Goal: Book appointment/travel/reservation

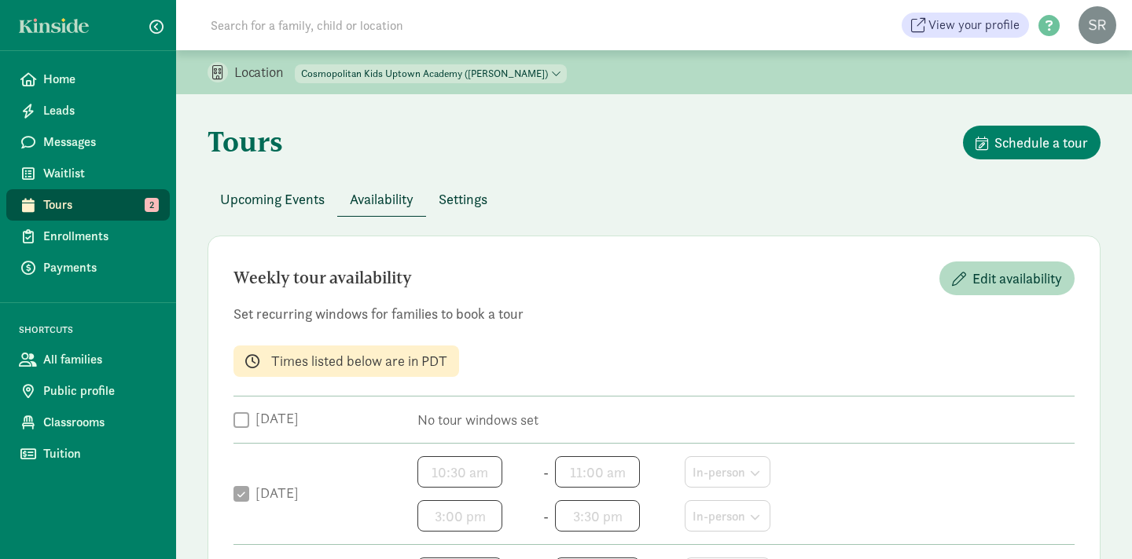
scroll to position [607, 0]
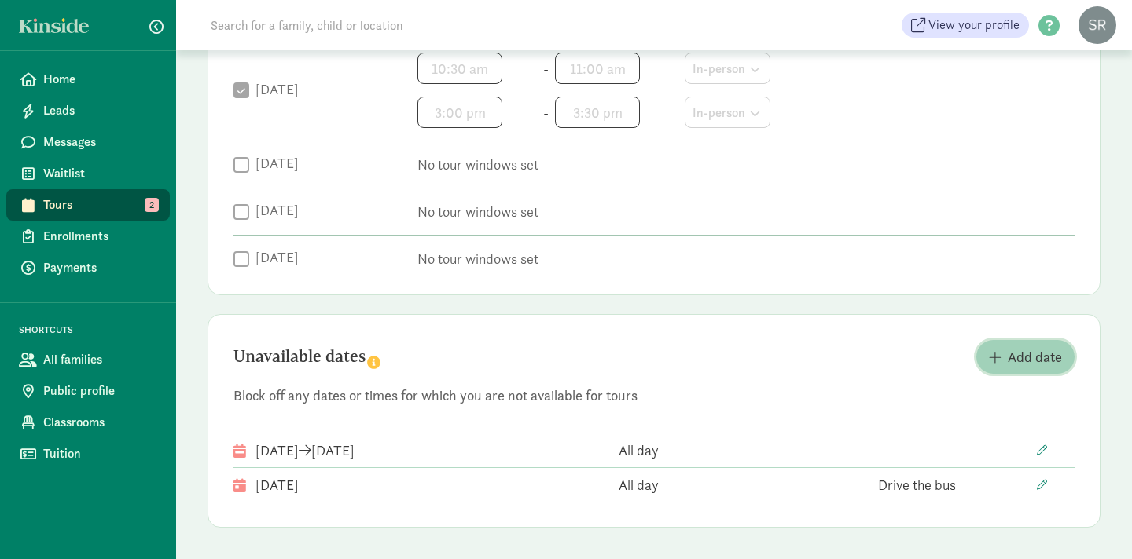
click at [1020, 359] on span "Add date" at bounding box center [1034, 357] width 54 height 21
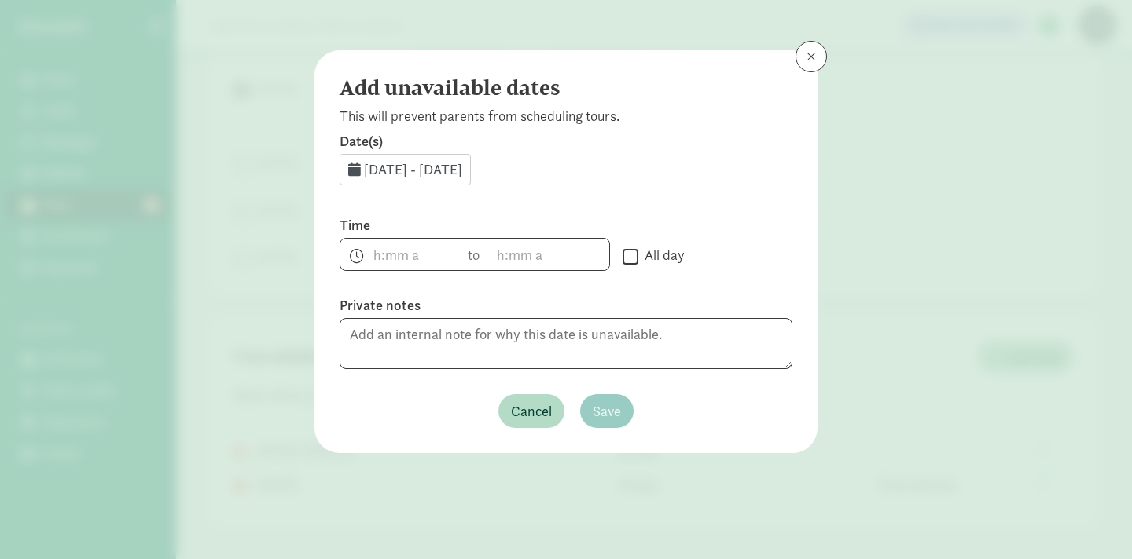
click at [460, 179] on div "[DATE] - [DATE]" at bounding box center [404, 169] width 131 height 31
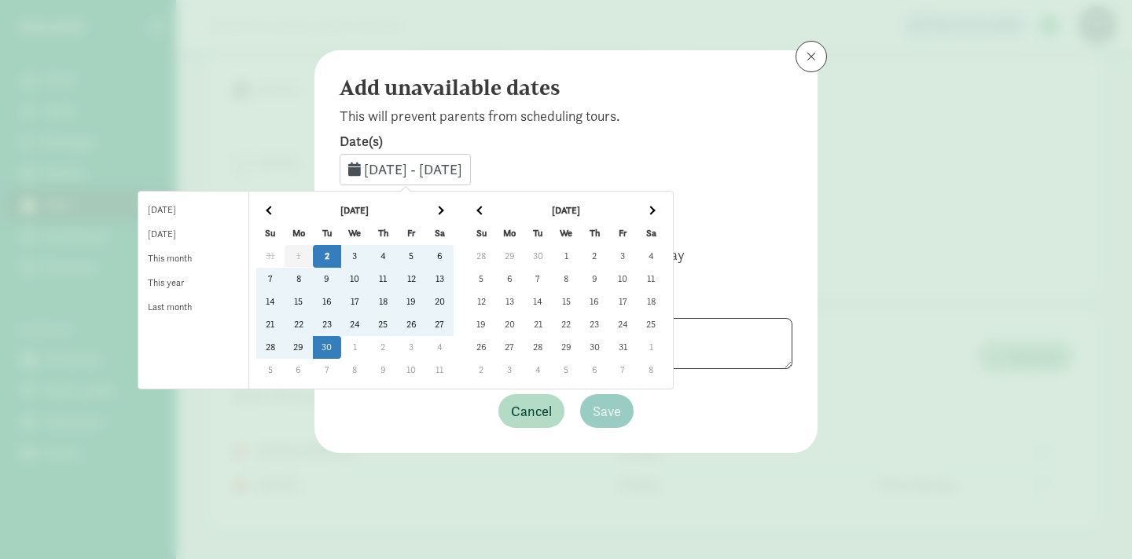
click at [369, 258] on td "3" at bounding box center [355, 256] width 28 height 23
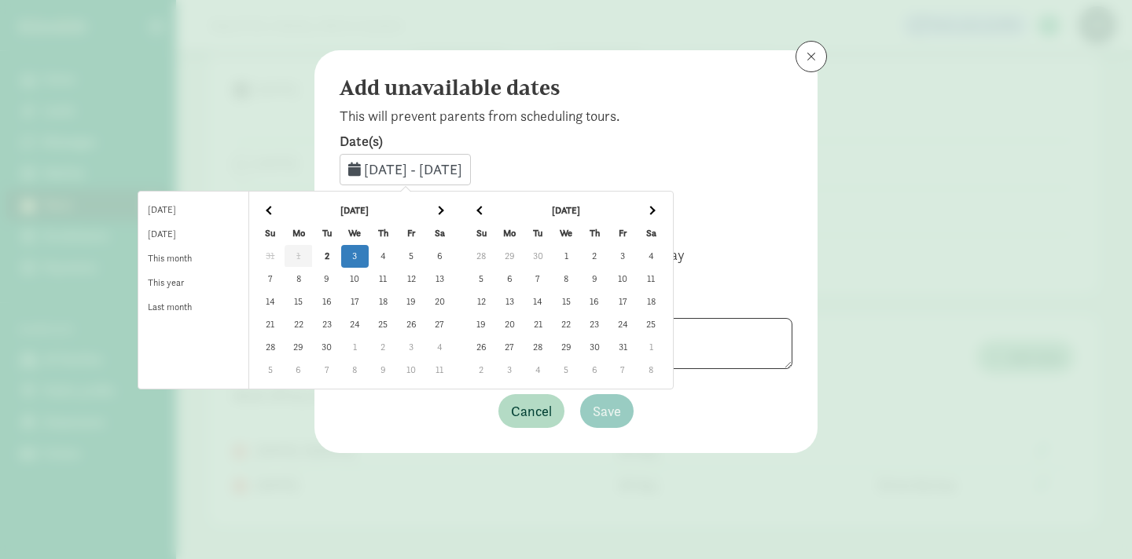
click at [369, 253] on td "3" at bounding box center [355, 256] width 28 height 23
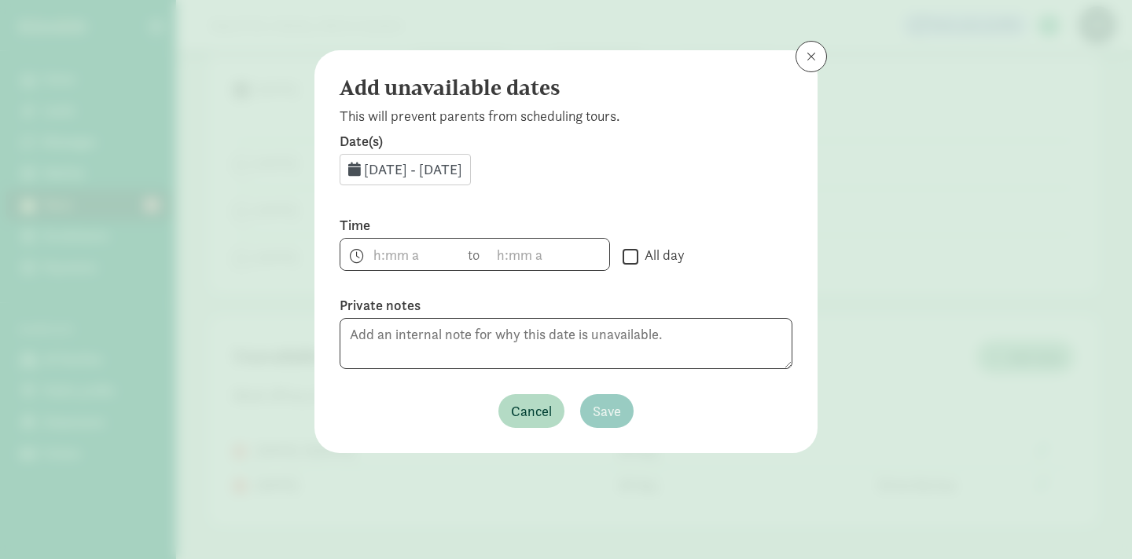
click at [625, 264] on input "All day" at bounding box center [630, 256] width 16 height 21
checkbox input "true"
click at [597, 409] on span "Save" at bounding box center [606, 411] width 28 height 21
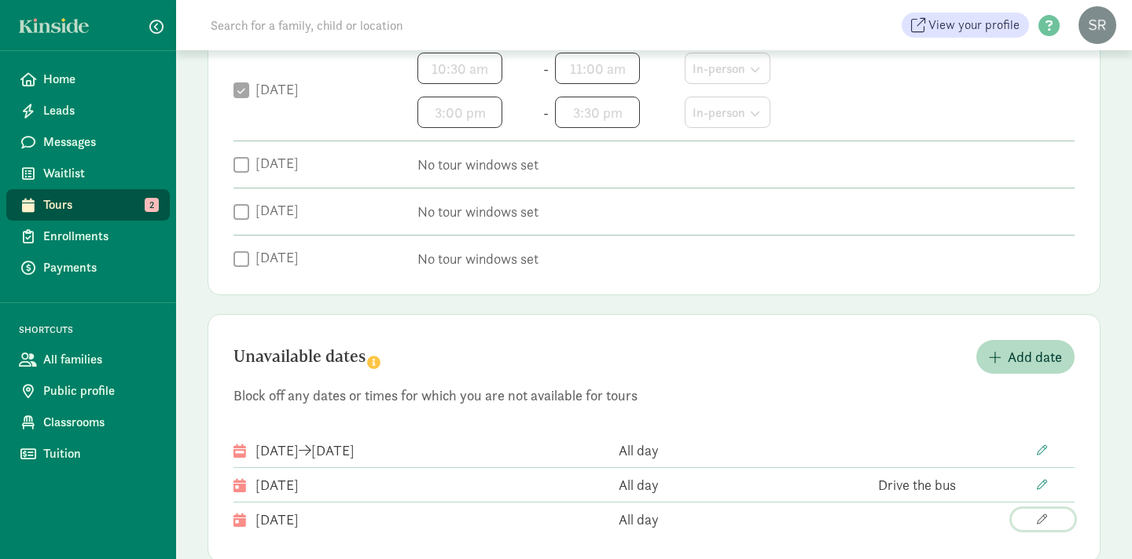
click at [1040, 519] on span "button" at bounding box center [1041, 520] width 10 height 10
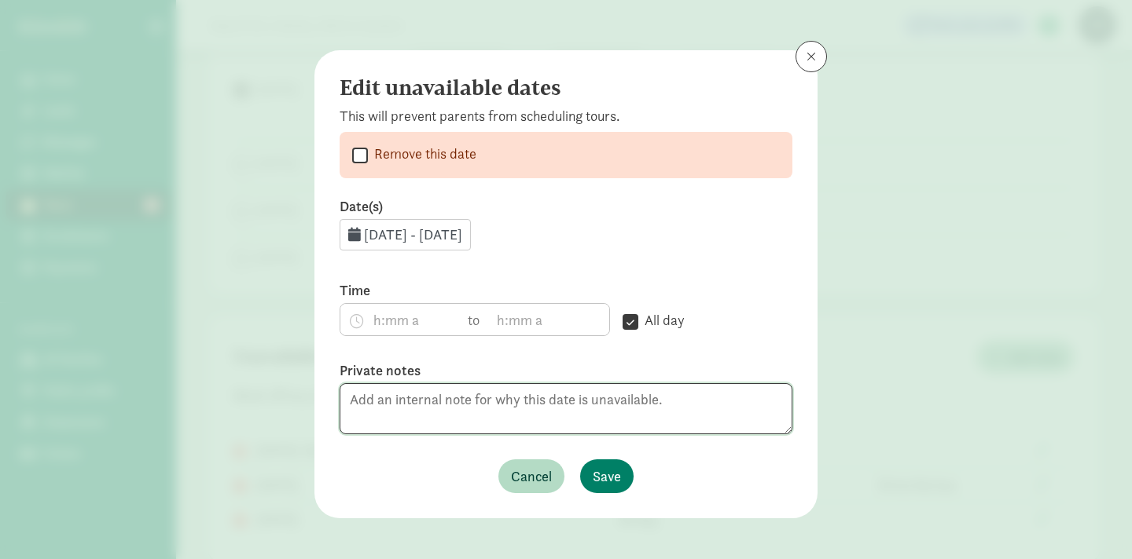
click at [434, 400] on textarea at bounding box center [565, 408] width 453 height 51
type textarea "Bus with Carlyto"
click at [618, 471] on span "Save" at bounding box center [606, 476] width 28 height 21
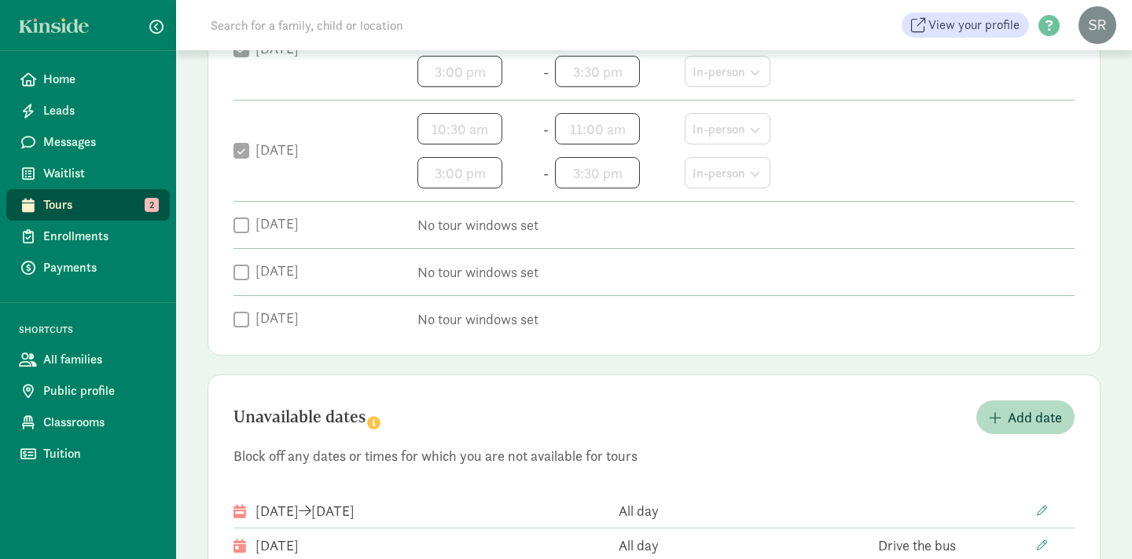
scroll to position [641, 0]
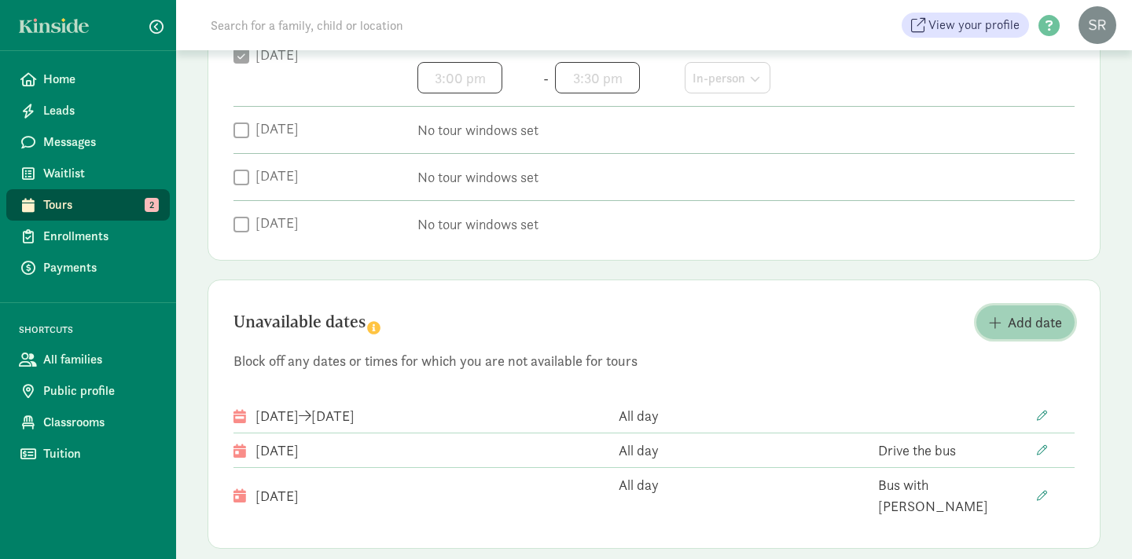
click at [1017, 325] on span "Add date" at bounding box center [1034, 322] width 54 height 21
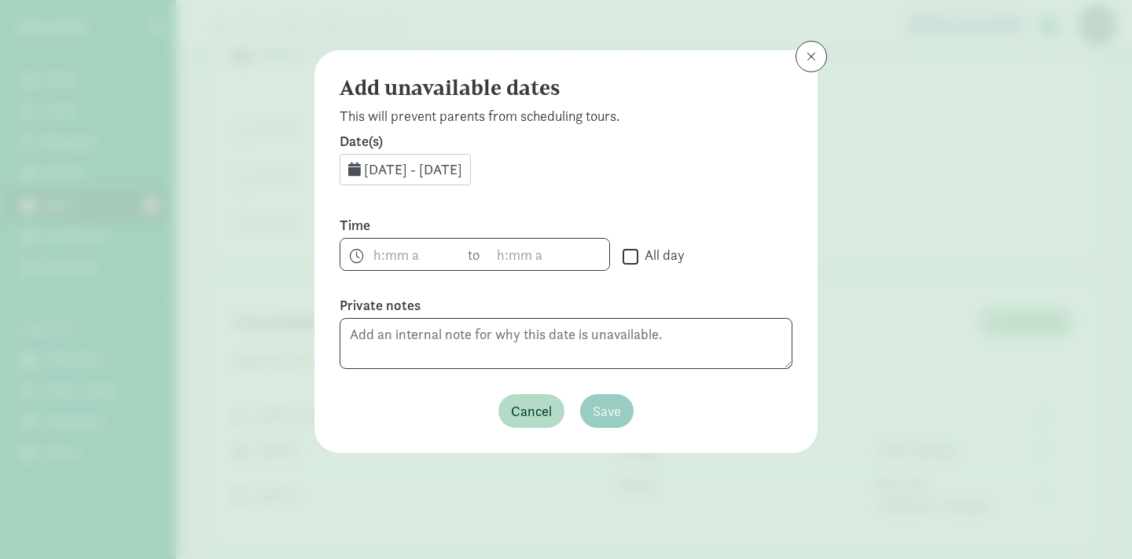
click at [447, 166] on span "Sep 2, 2025 - Sep 30, 2025" at bounding box center [413, 169] width 98 height 18
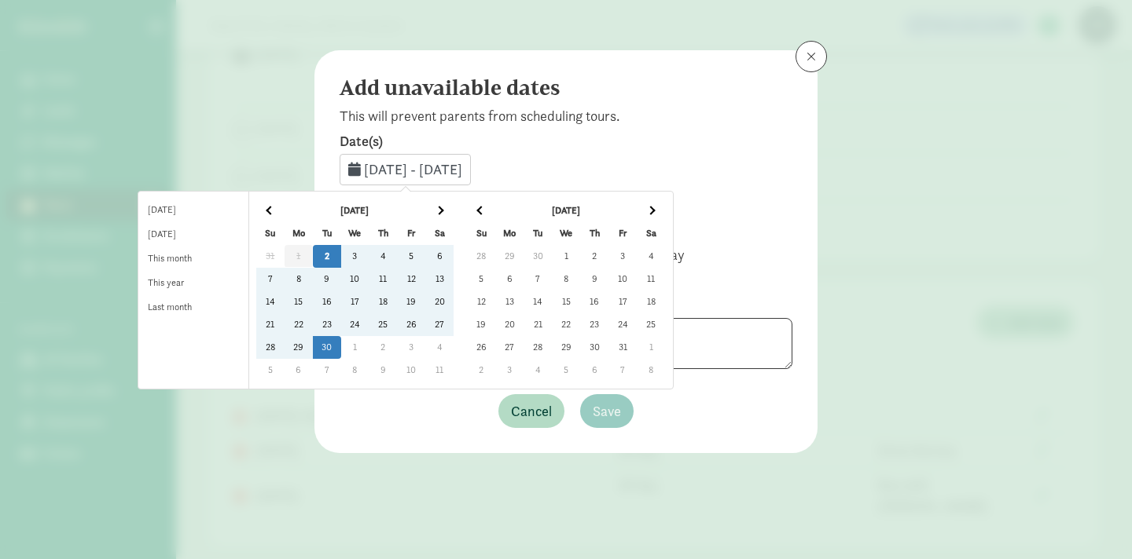
click at [397, 326] on td "25" at bounding box center [383, 325] width 28 height 23
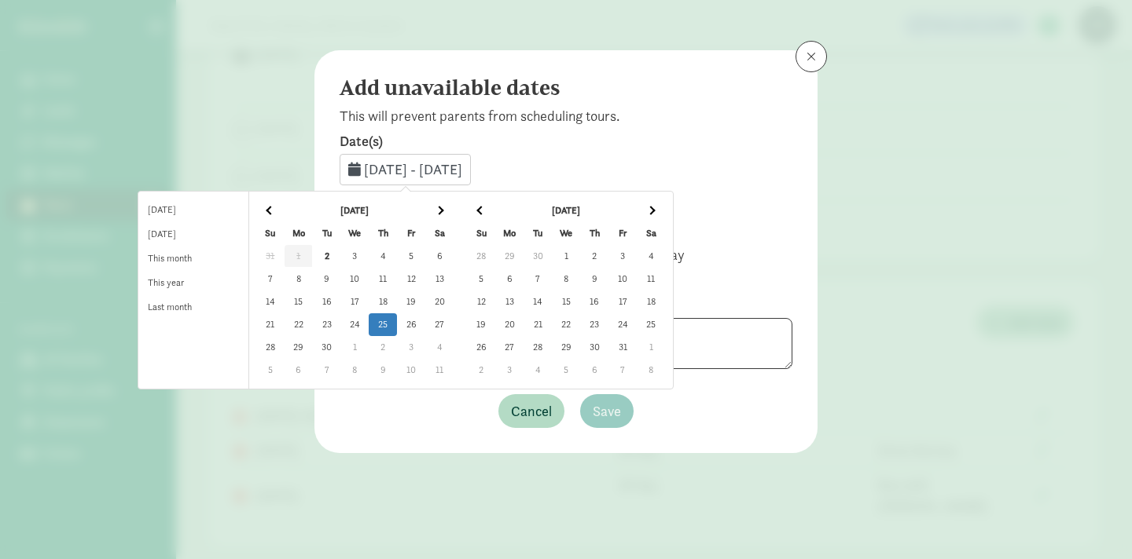
click at [397, 322] on td "25" at bounding box center [383, 325] width 28 height 23
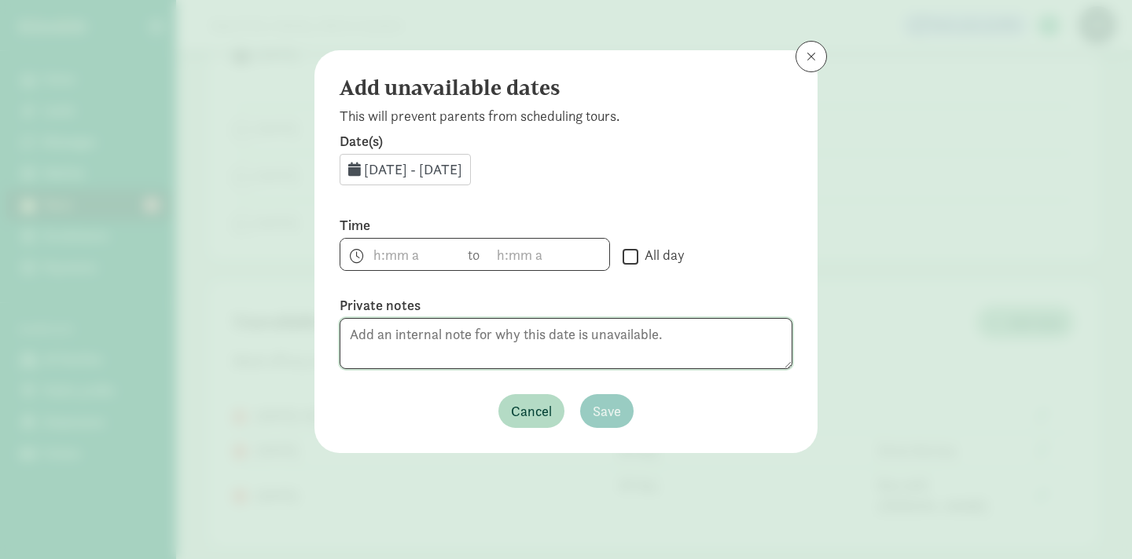
click at [417, 337] on textarea at bounding box center [565, 343] width 453 height 51
click at [625, 255] on input "All day" at bounding box center [630, 256] width 16 height 21
checkbox input "true"
click at [382, 333] on textarea at bounding box center [565, 343] width 453 height 51
type textarea "Picture day!"
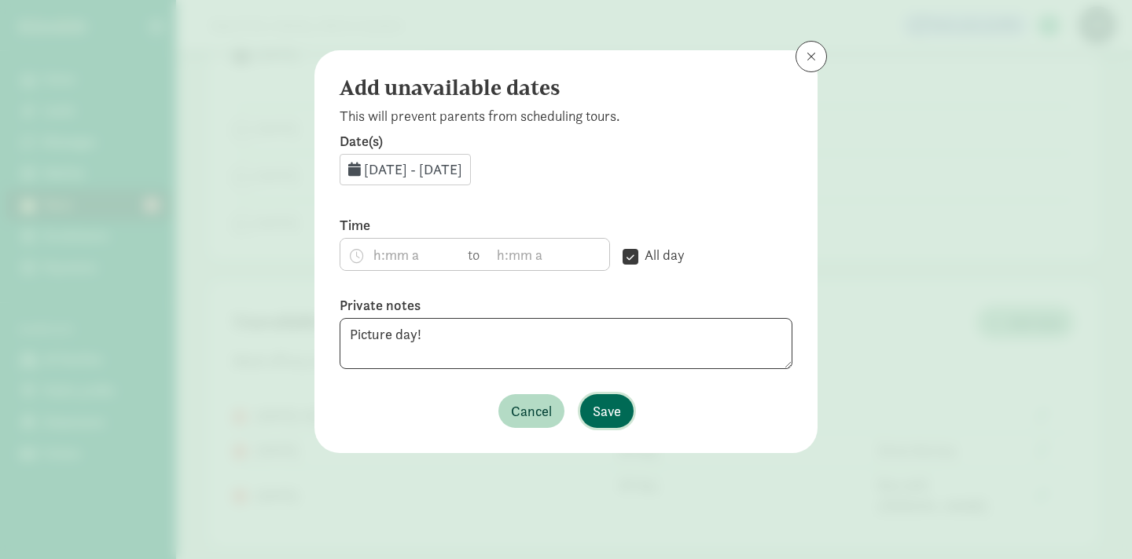
click at [614, 421] on span "Save" at bounding box center [606, 411] width 28 height 21
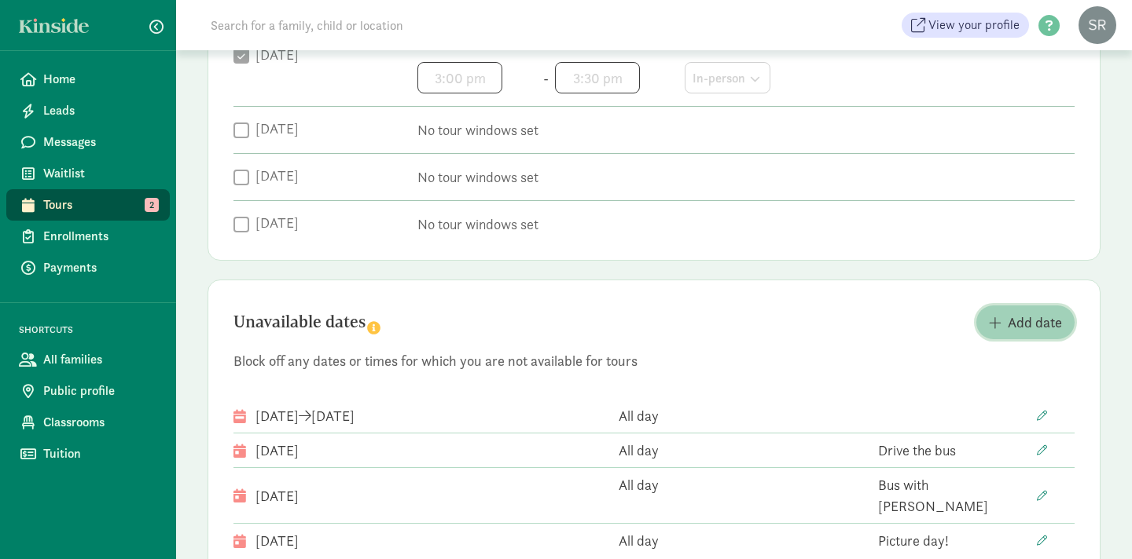
click at [1035, 327] on span "Add date" at bounding box center [1034, 322] width 54 height 21
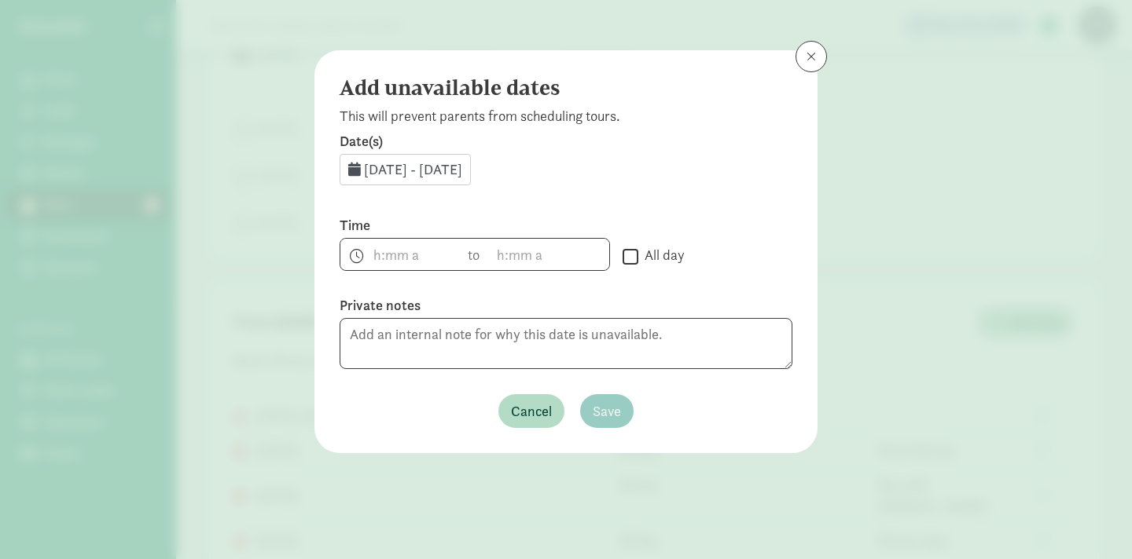
click at [432, 169] on span "Sep 2, 2025 - Sep 30, 2025" at bounding box center [413, 169] width 98 height 18
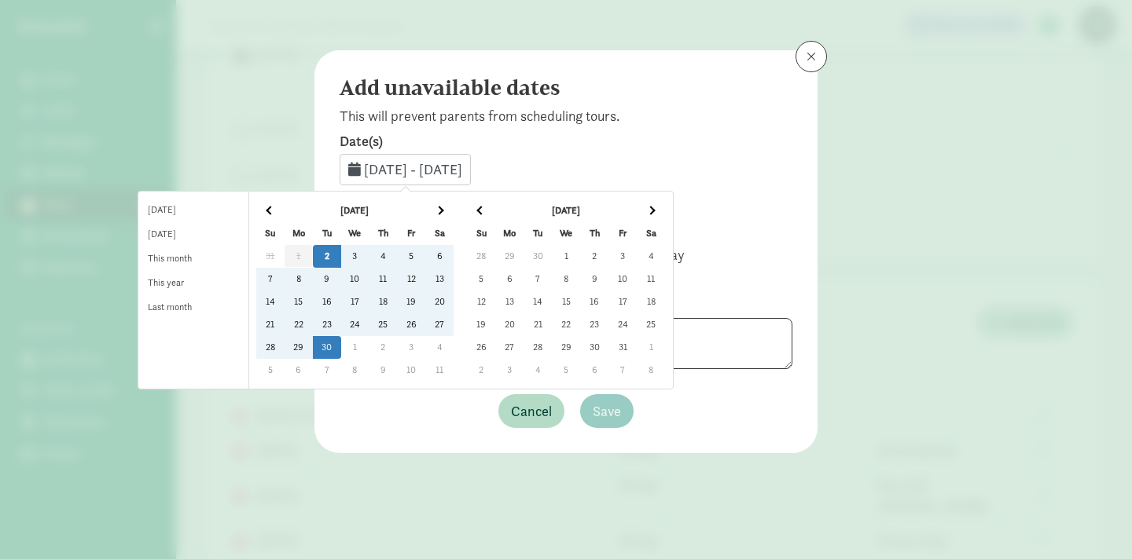
click at [341, 325] on td "23" at bounding box center [327, 325] width 28 height 23
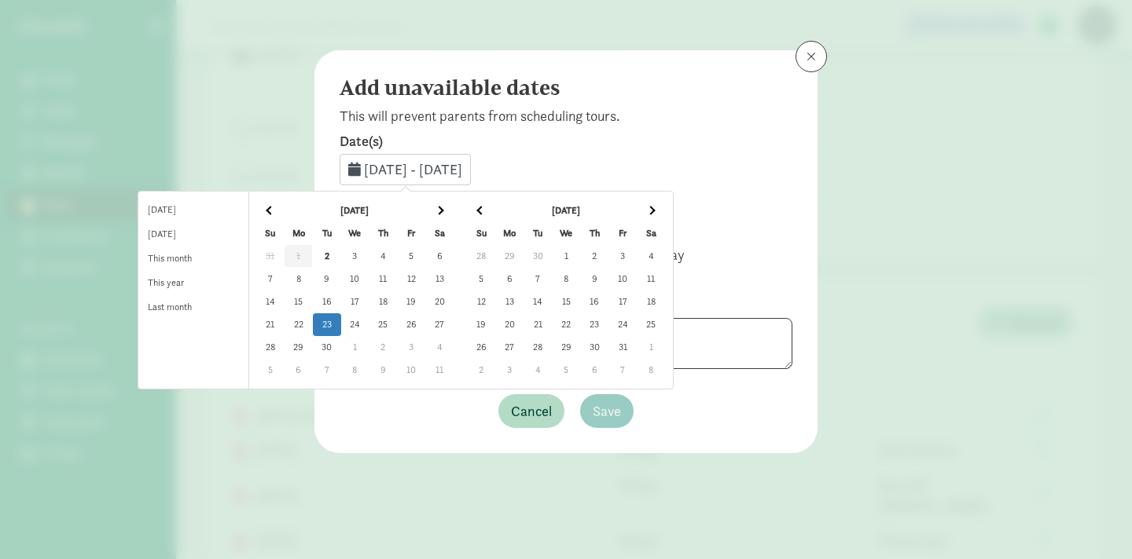
click at [341, 328] on td "23" at bounding box center [327, 325] width 28 height 23
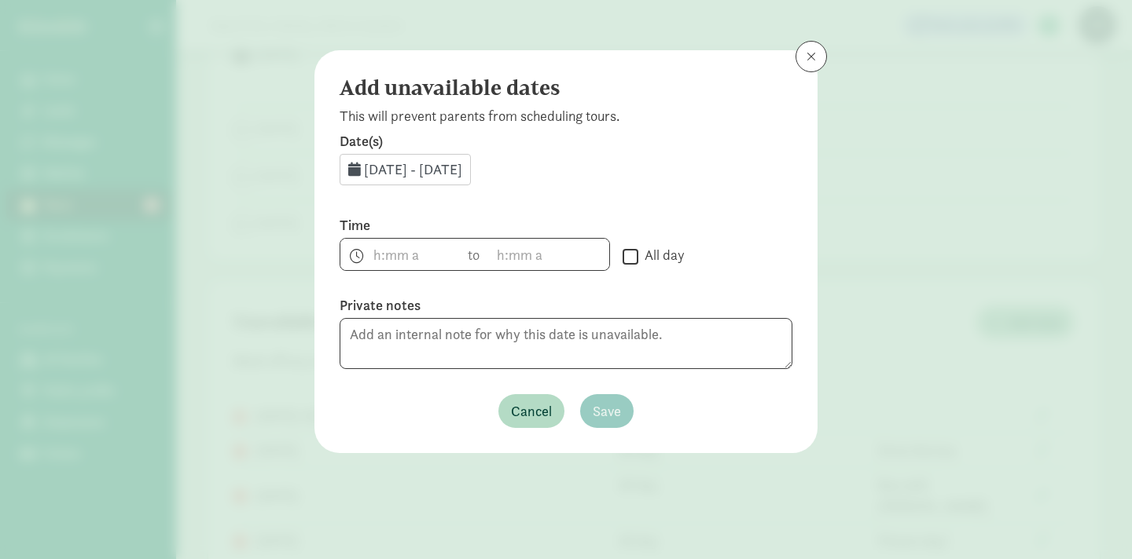
click at [634, 254] on input "All day" at bounding box center [630, 256] width 16 height 21
checkbox input "true"
click at [610, 408] on span "Save" at bounding box center [606, 411] width 28 height 21
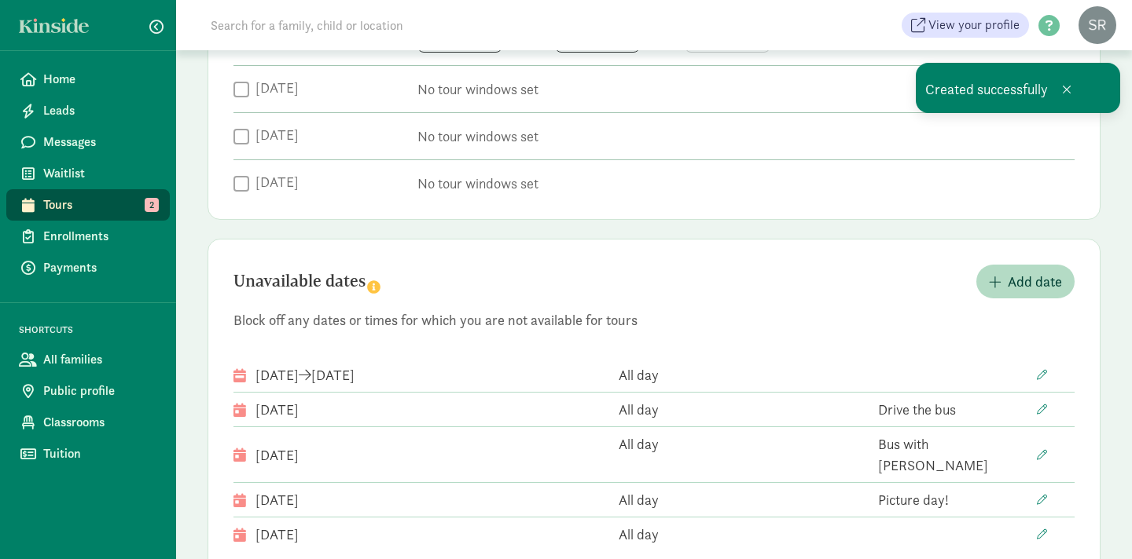
scroll to position [684, 0]
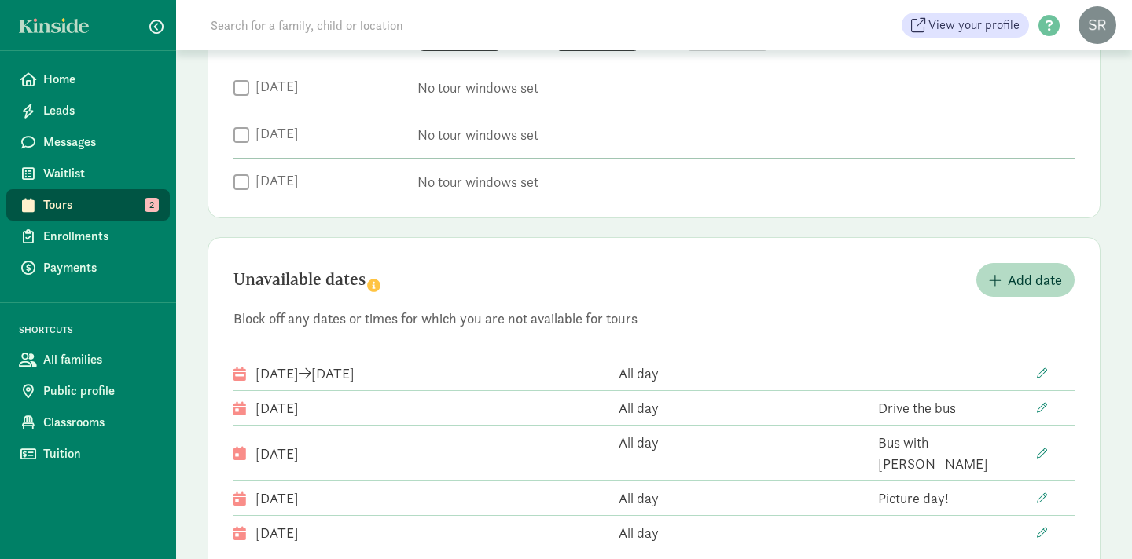
click at [57, 208] on span "Tours" at bounding box center [100, 205] width 114 height 19
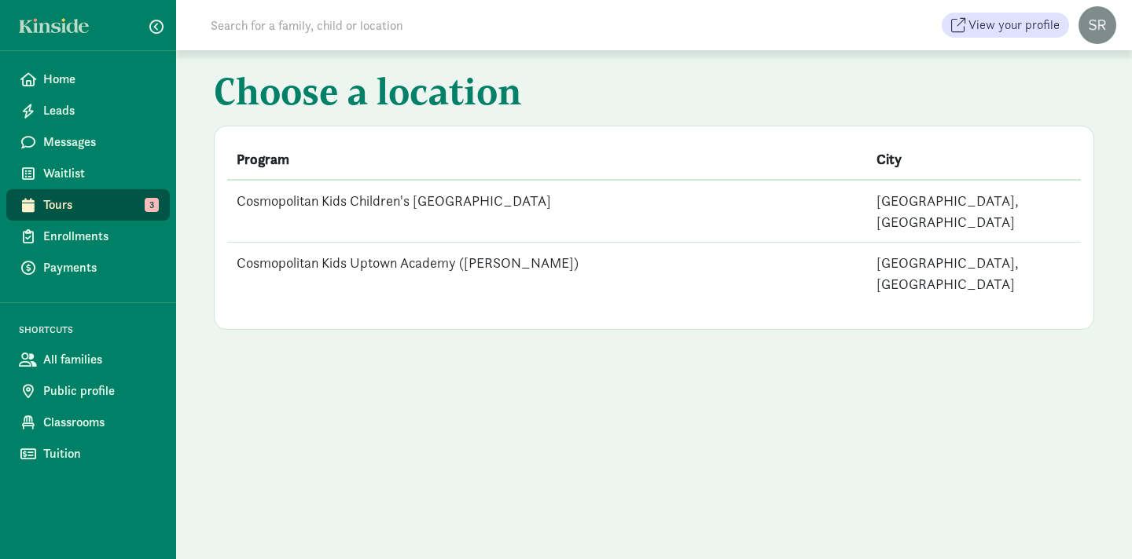
click at [409, 244] on td "Cosmopolitan Kids Uptown Academy ([PERSON_NAME])" at bounding box center [547, 274] width 640 height 62
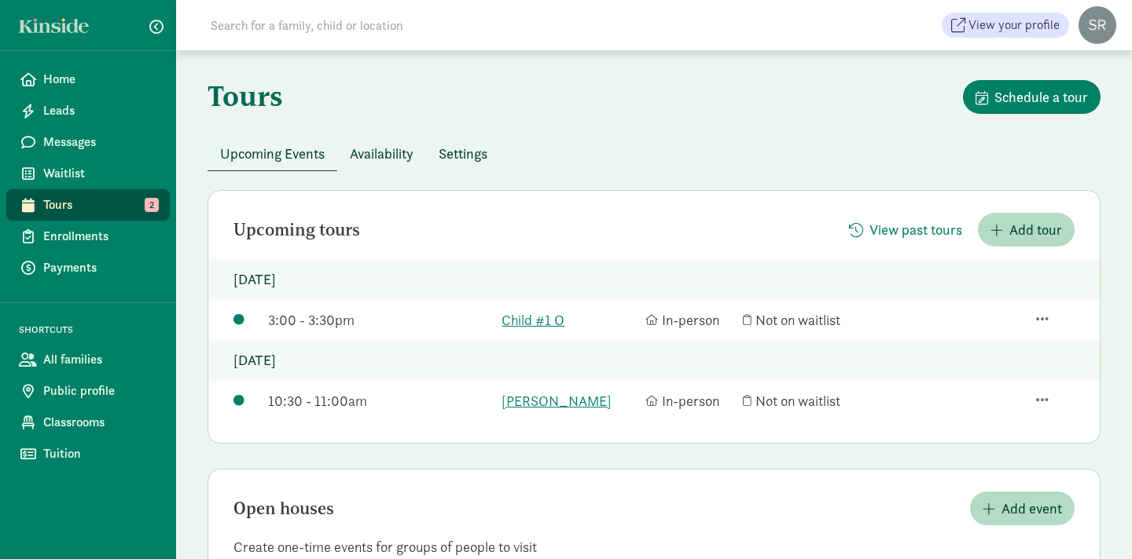
scroll to position [50, 0]
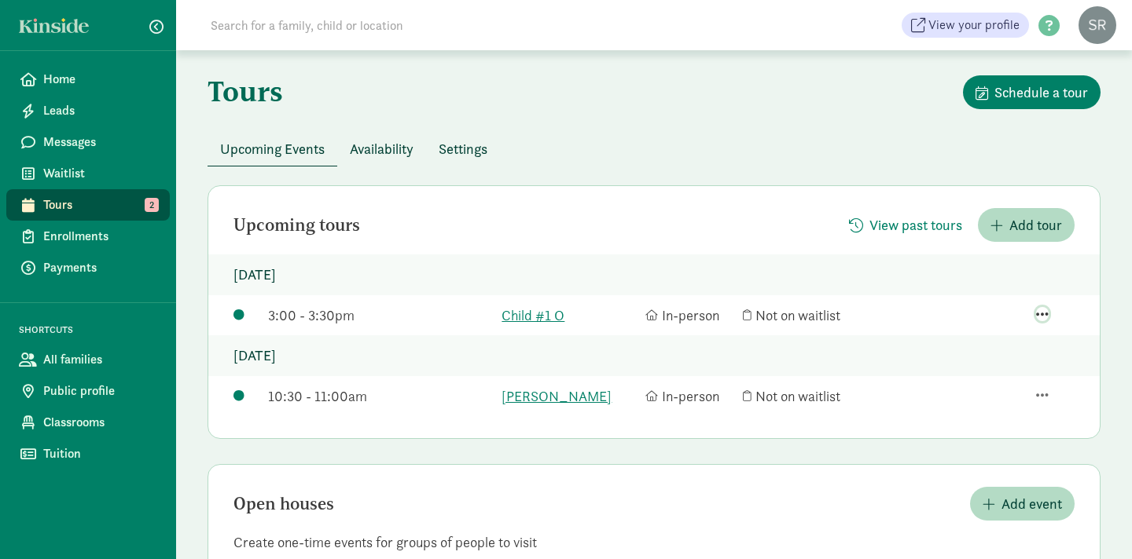
click at [1042, 313] on span "button" at bounding box center [1042, 314] width 13 height 14
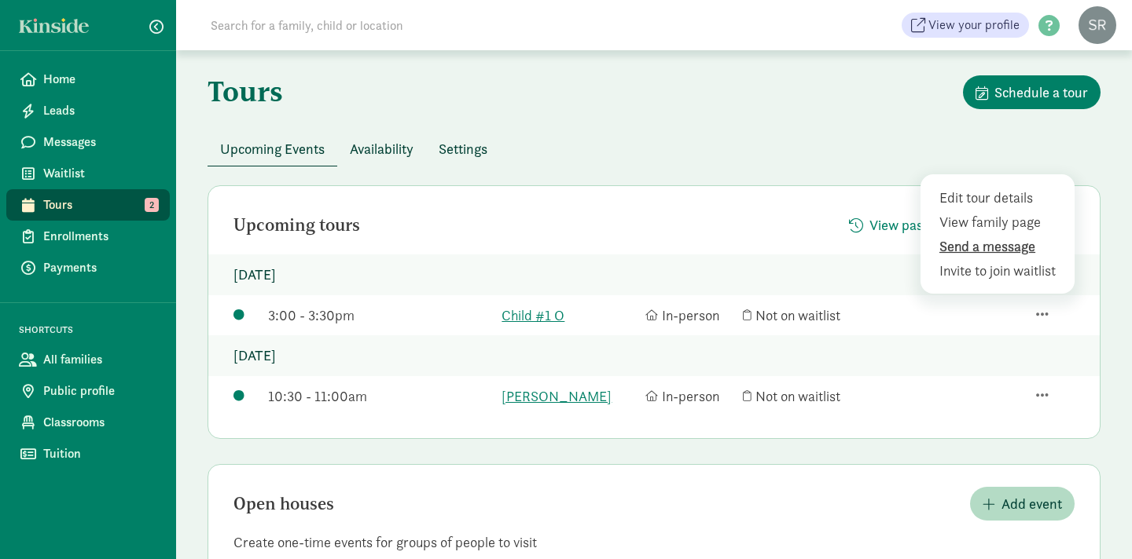
click at [989, 260] on div "Send a message" at bounding box center [1000, 270] width 122 height 21
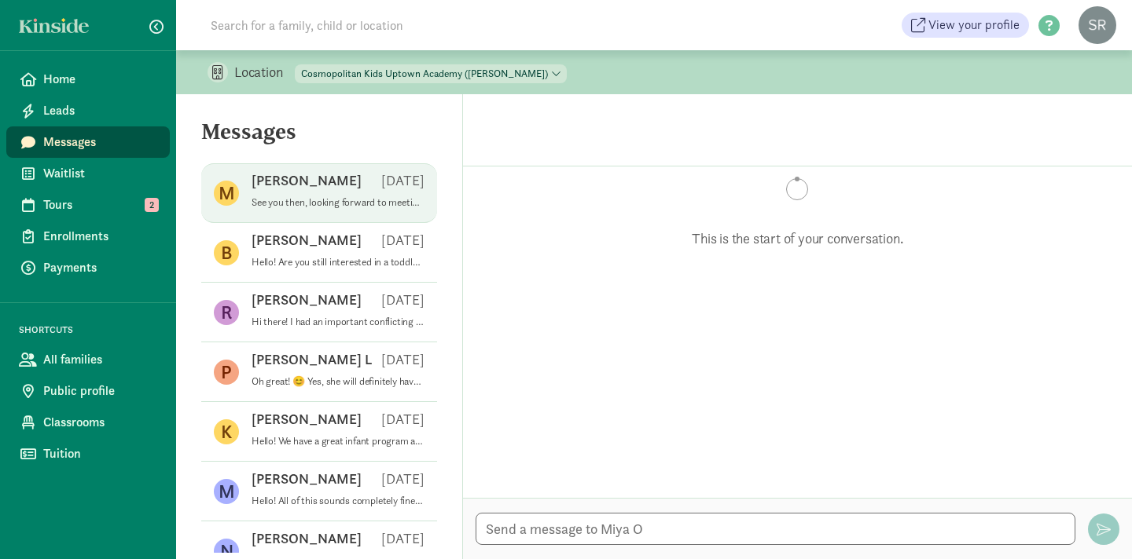
scroll to position [515, 0]
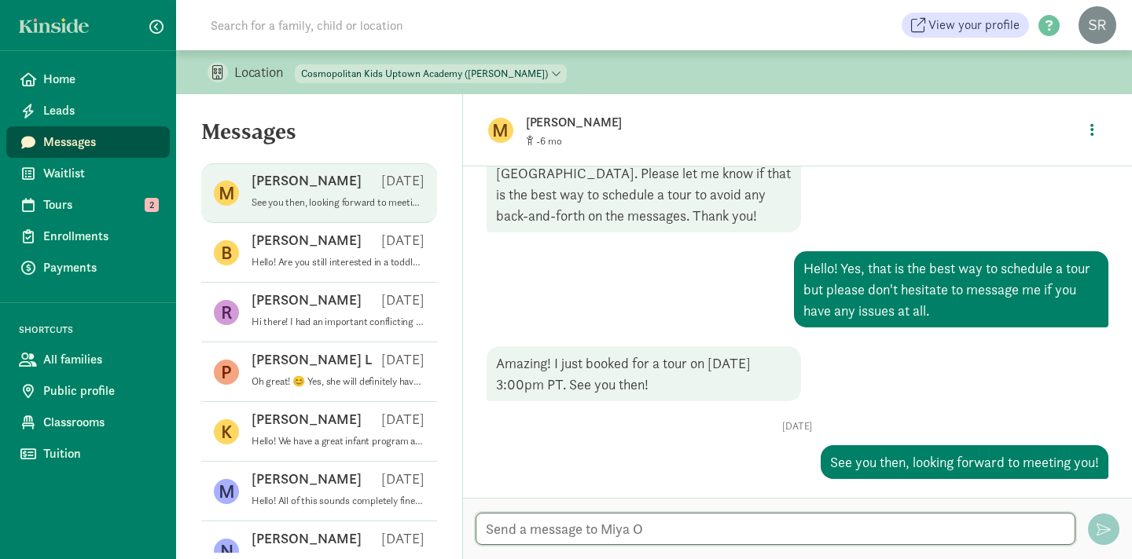
click at [505, 528] on textarea at bounding box center [775, 529] width 600 height 32
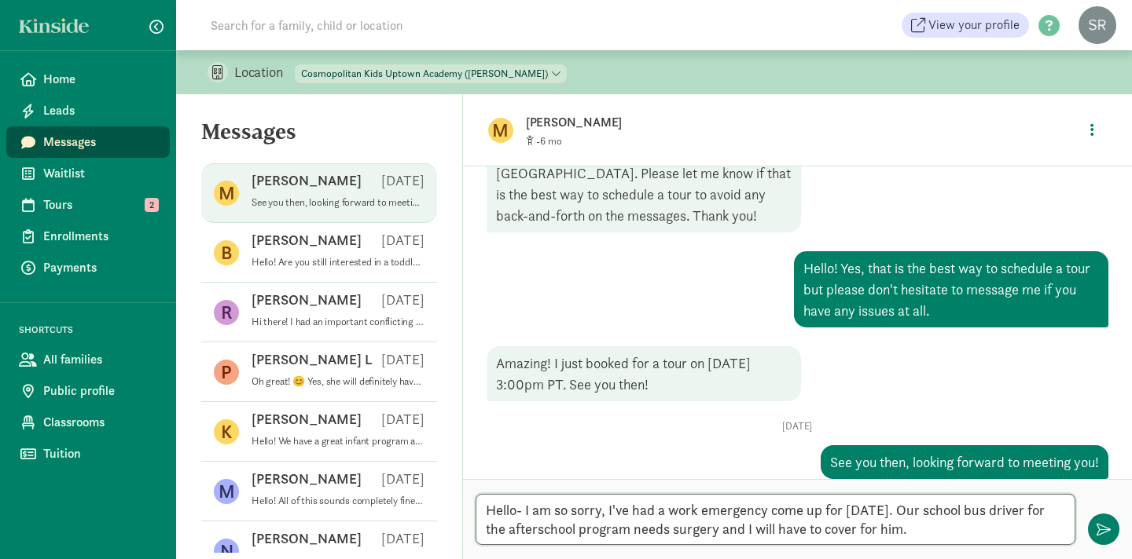
drag, startPoint x: 717, startPoint y: 528, endPoint x: 636, endPoint y: 529, distance: 81.7
click at [636, 529] on textarea "Hello- I am so sorry, I've had a work emergency come up for [DATE]. Our school …" at bounding box center [775, 519] width 600 height 51
click at [970, 530] on textarea "Hello- I am so sorry, I've had a work emergency come up for [DATE]. Our school …" at bounding box center [775, 519] width 600 height 51
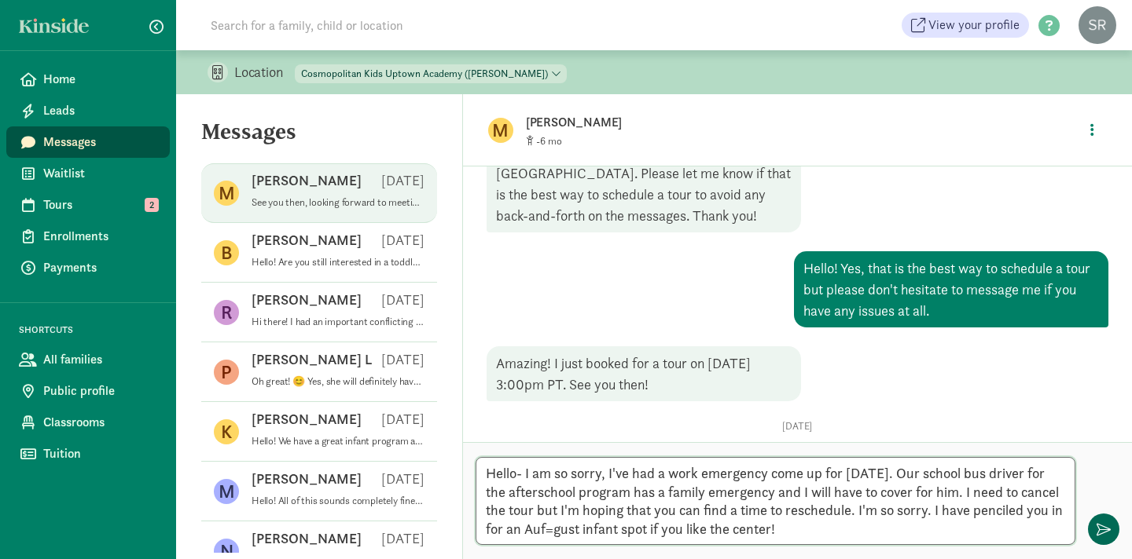
type textarea "Hello- I am so sorry, I've had a work emergency come up for [DATE]. Our school …"
click at [1106, 523] on span "button" at bounding box center [1103, 530] width 14 height 14
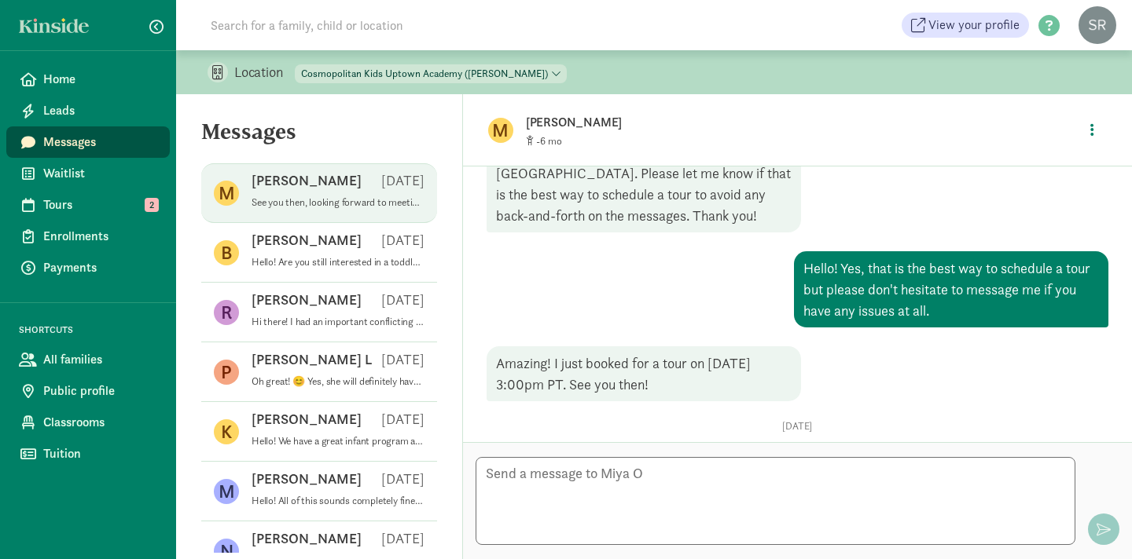
scroll to position [720, 0]
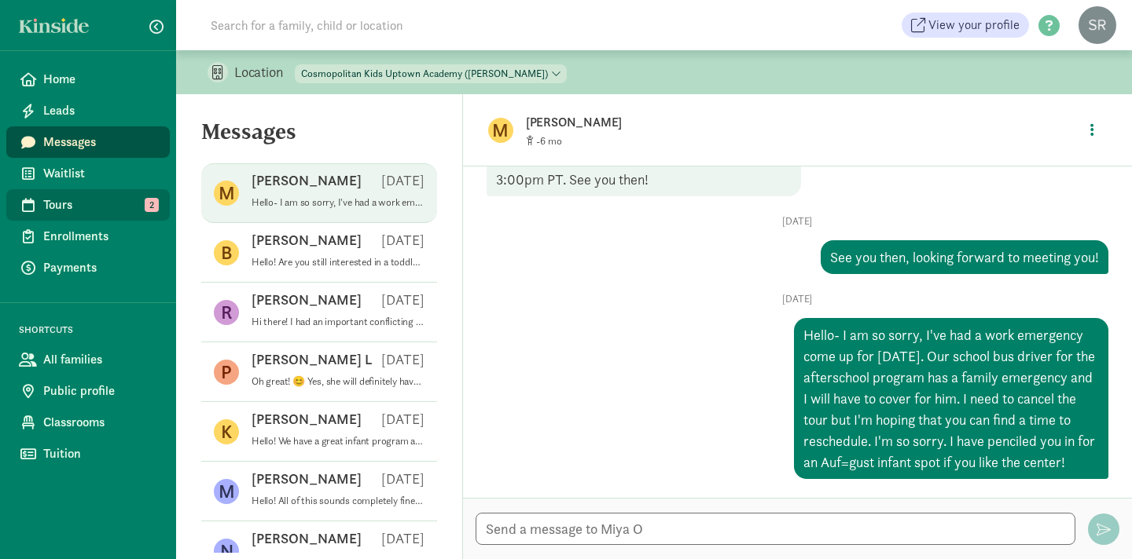
click at [94, 210] on span "Tours" at bounding box center [100, 205] width 114 height 19
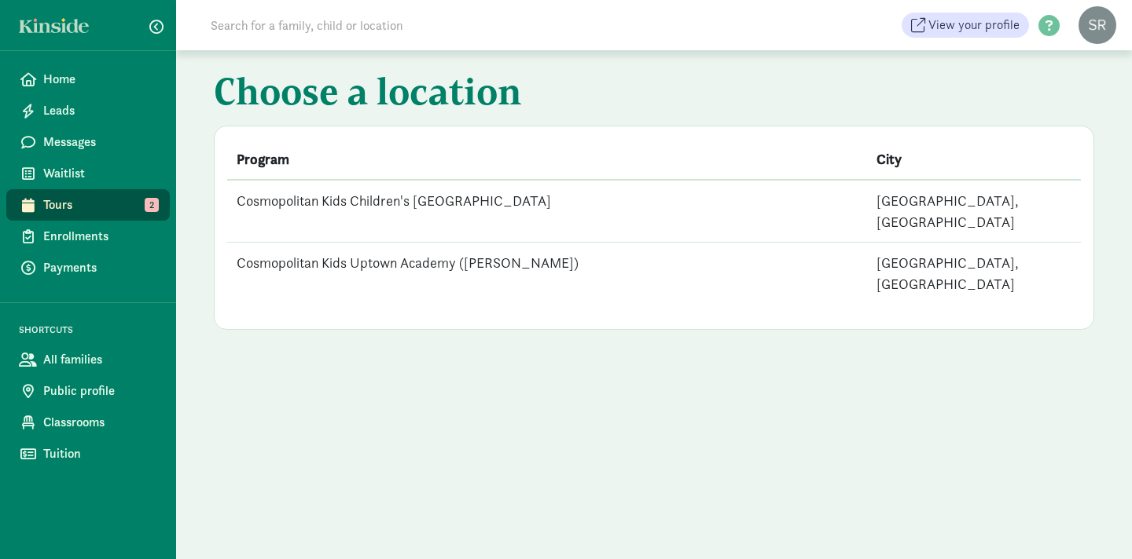
click at [435, 243] on td "Cosmopolitan Kids Uptown Academy ([PERSON_NAME])" at bounding box center [547, 274] width 640 height 62
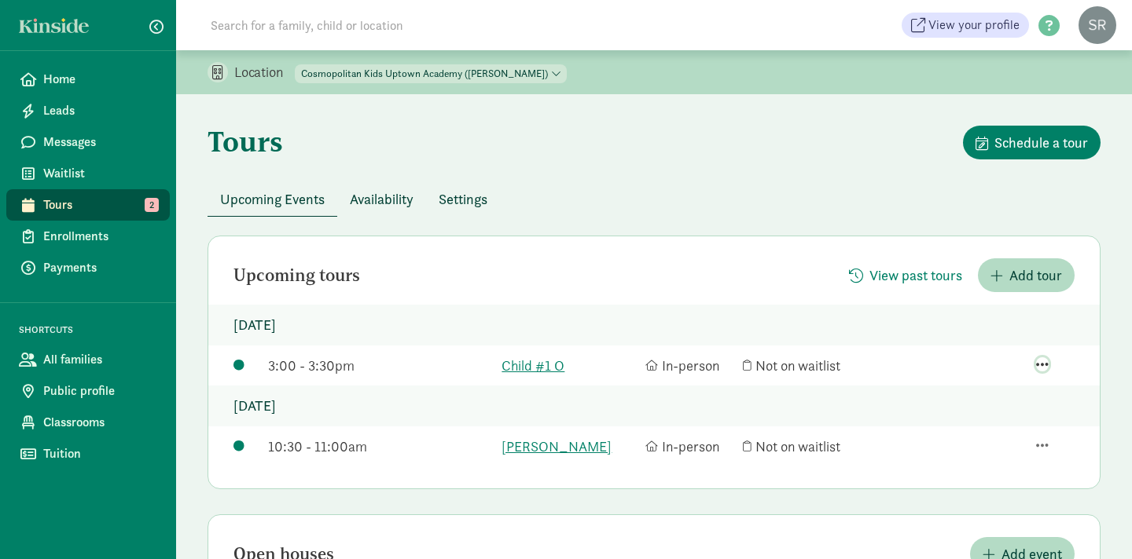
click at [1044, 361] on span "button" at bounding box center [1042, 365] width 13 height 14
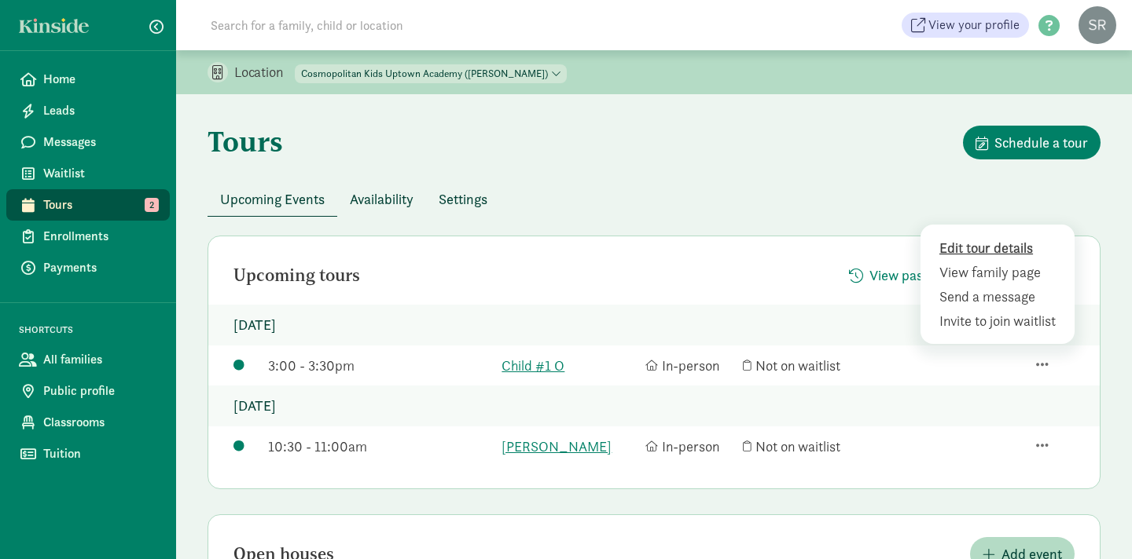
click at [999, 262] on div "Edit tour details" at bounding box center [1000, 272] width 122 height 21
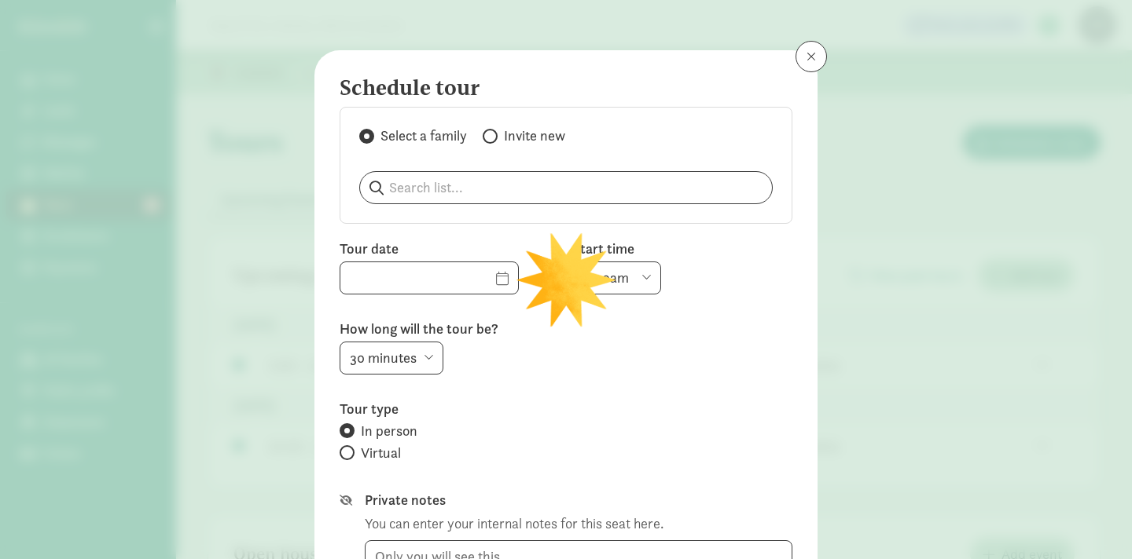
type input "09/04/2025"
select select "3:00pm"
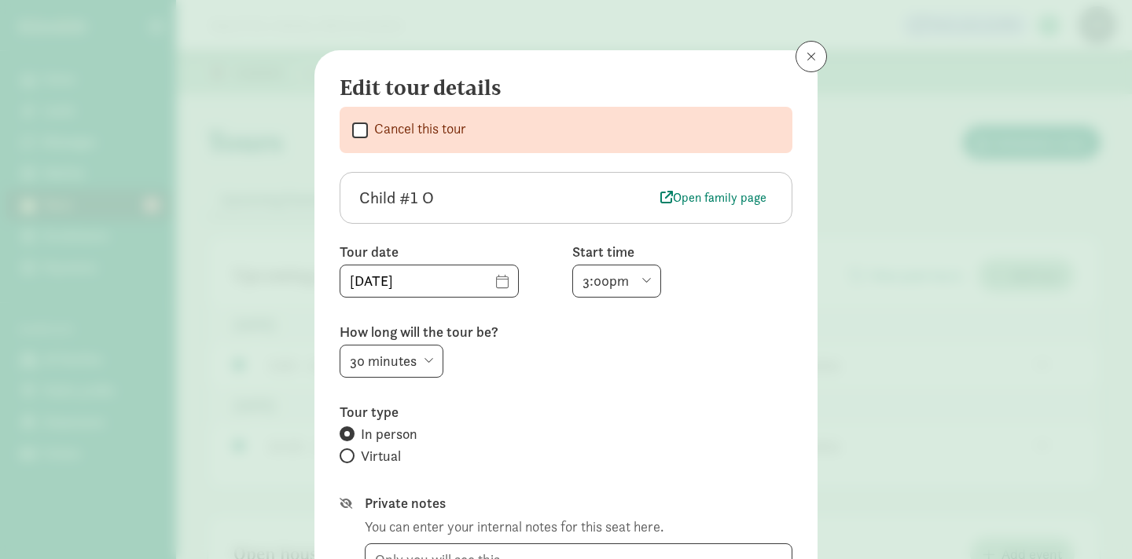
click at [365, 128] on input "Cancel this tour" at bounding box center [360, 129] width 16 height 21
checkbox input "true"
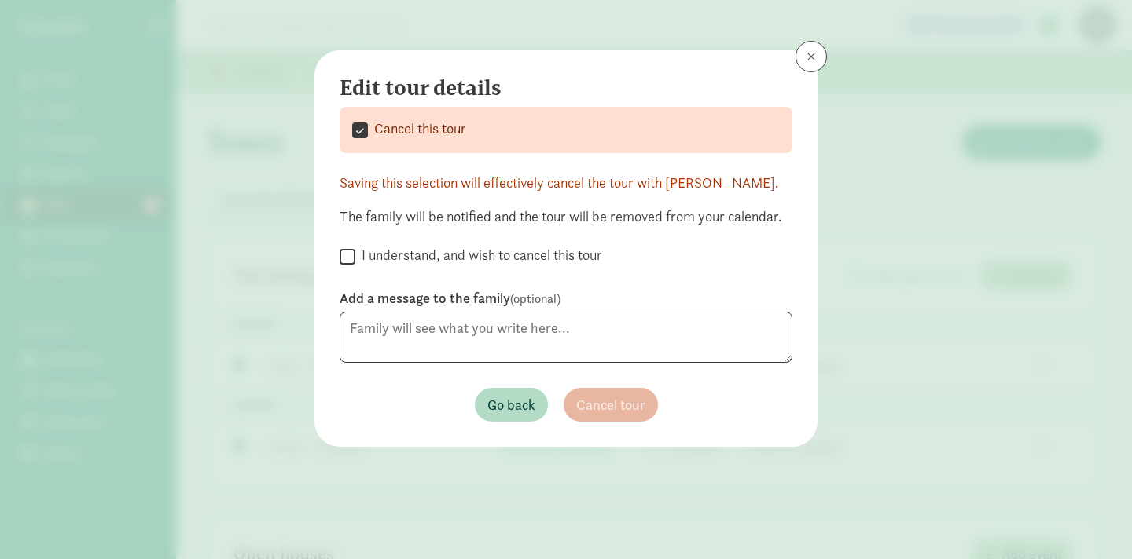
click at [348, 254] on input "I understand, and wish to cancel this tour" at bounding box center [347, 256] width 16 height 21
checkbox input "true"
click at [617, 414] on span "Cancel tour" at bounding box center [610, 404] width 69 height 21
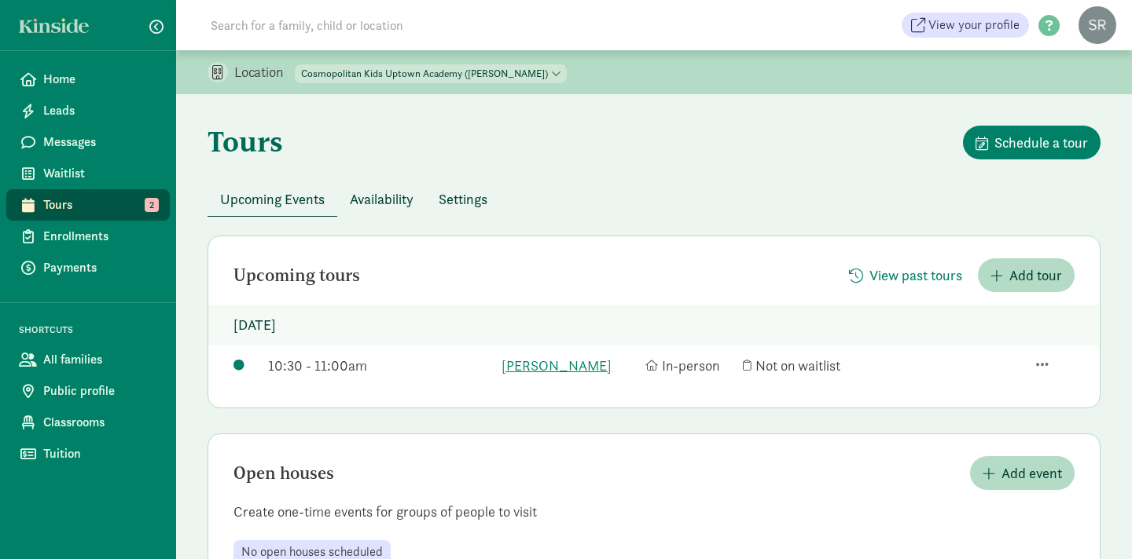
click at [397, 192] on span "Availability" at bounding box center [382, 199] width 64 height 21
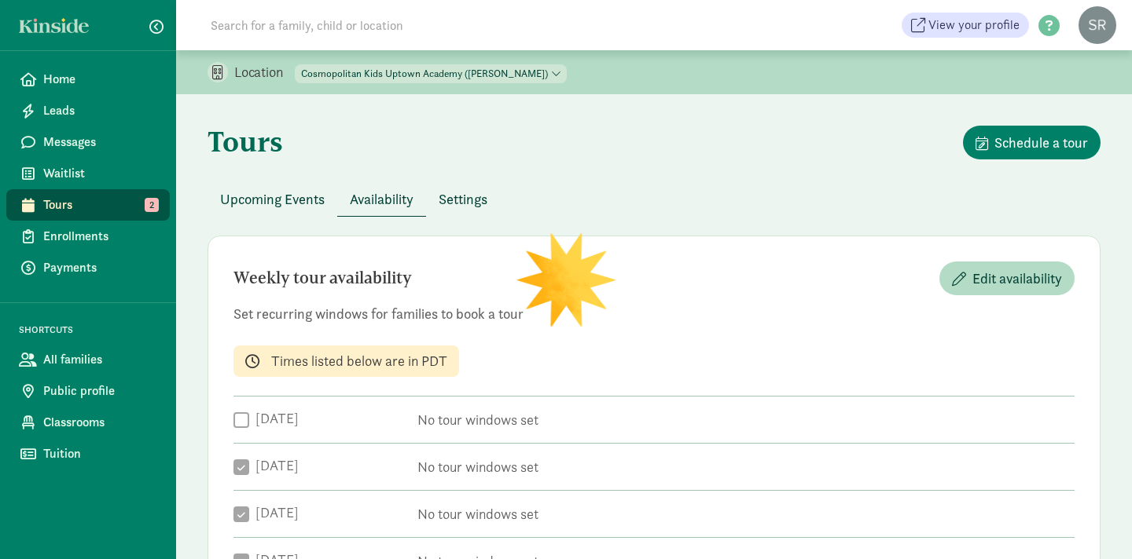
checkbox input "true"
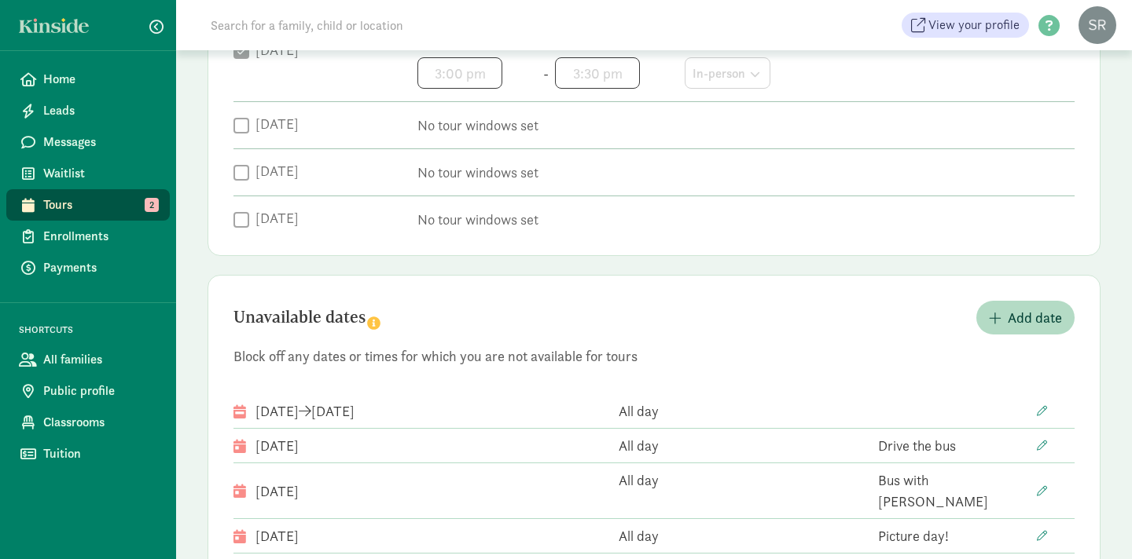
scroll to position [710, 0]
